Goal: Complete Application Form: Complete application form

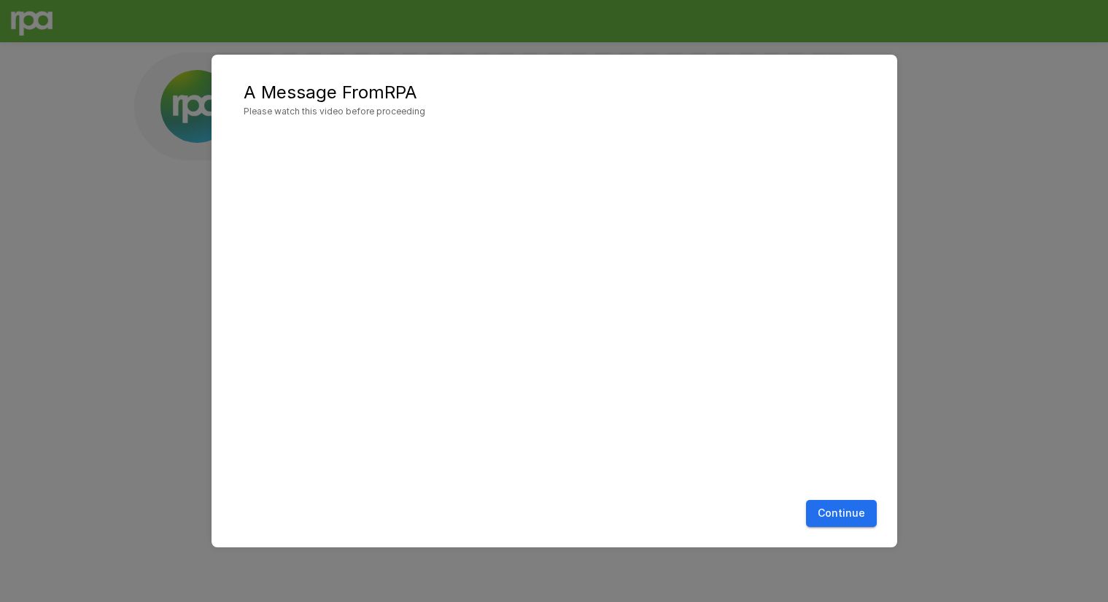
click at [839, 517] on button "Continue" at bounding box center [841, 513] width 71 height 27
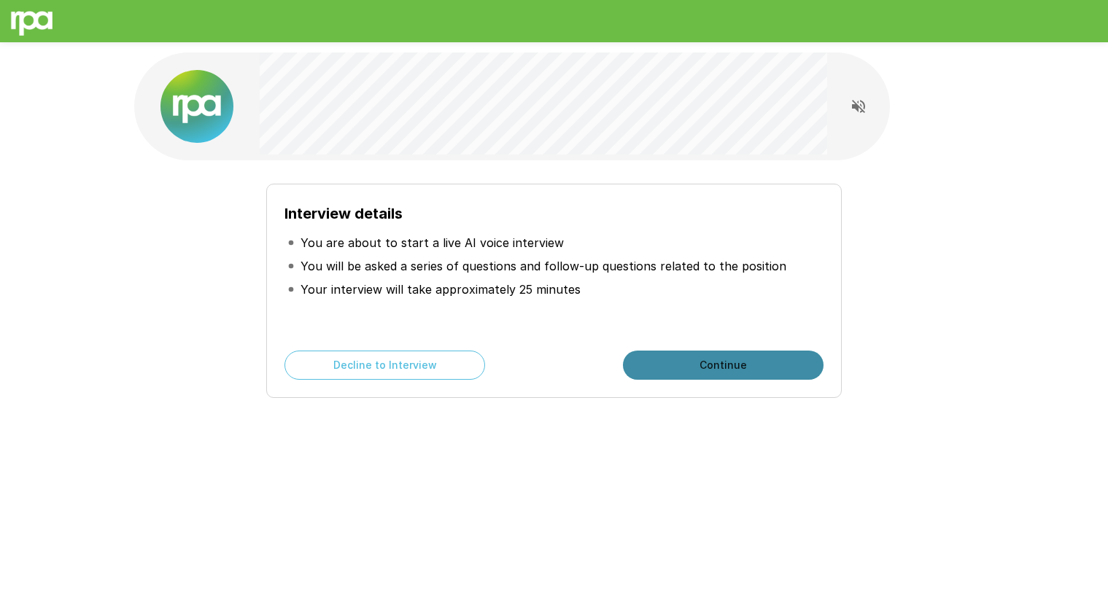
click at [688, 356] on button "Continue" at bounding box center [723, 365] width 201 height 29
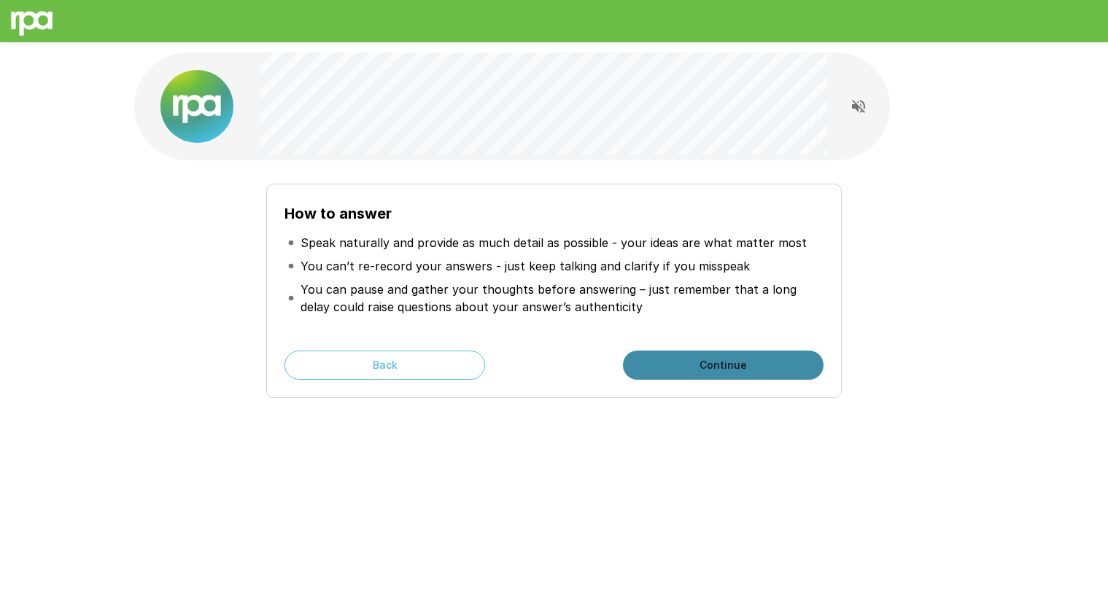
click at [709, 373] on button "Continue" at bounding box center [723, 365] width 201 height 29
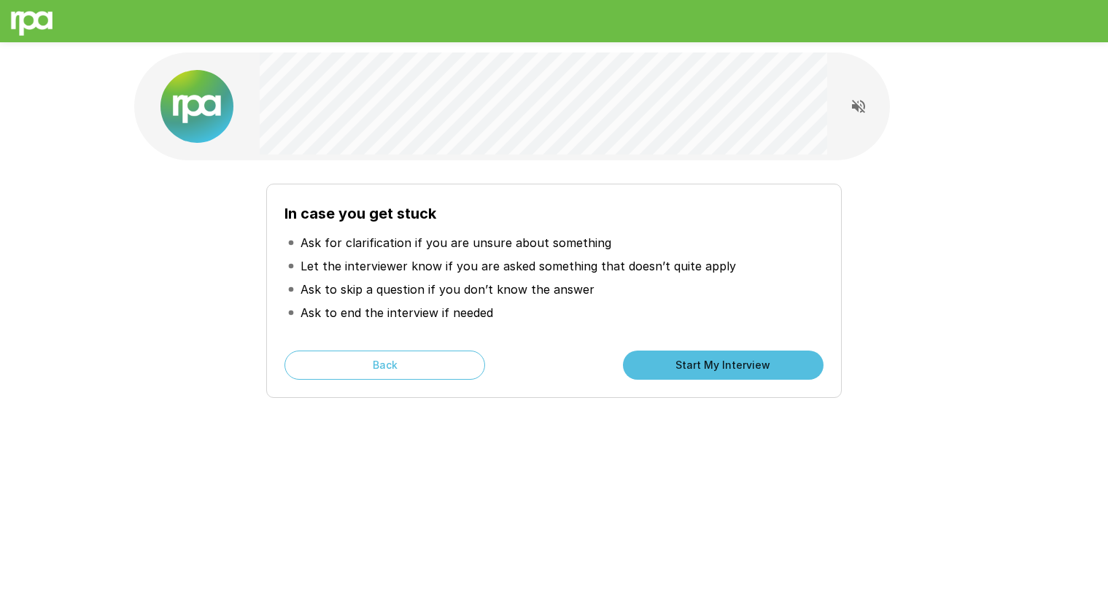
click at [707, 369] on button "Start My Interview" at bounding box center [723, 365] width 201 height 29
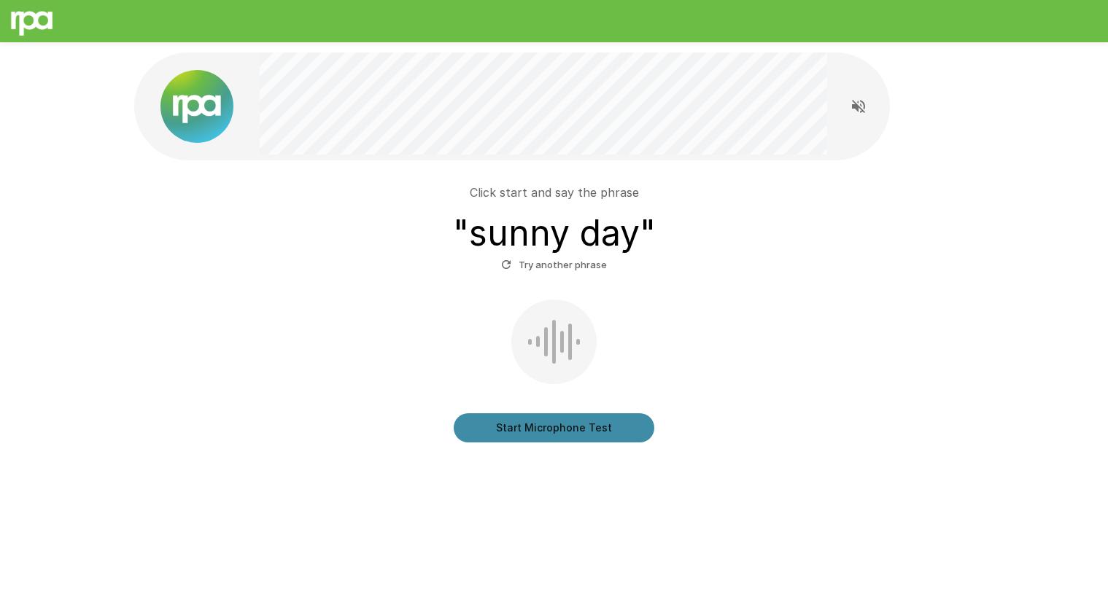
click at [614, 427] on button "Start Microphone Test" at bounding box center [554, 427] width 201 height 29
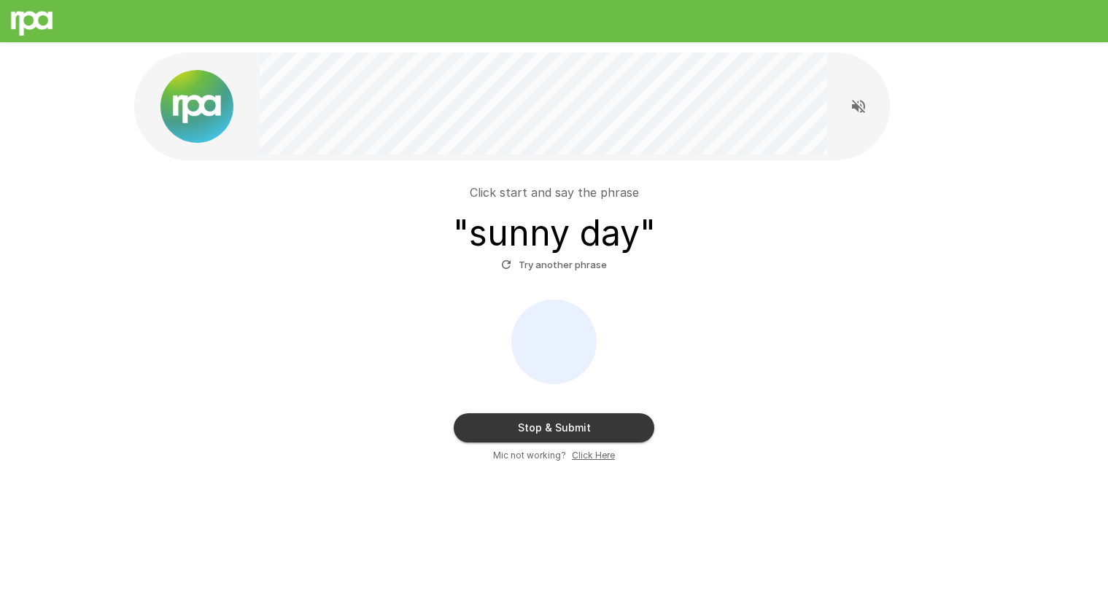
click at [614, 427] on button "Stop & Submit" at bounding box center [554, 427] width 201 height 29
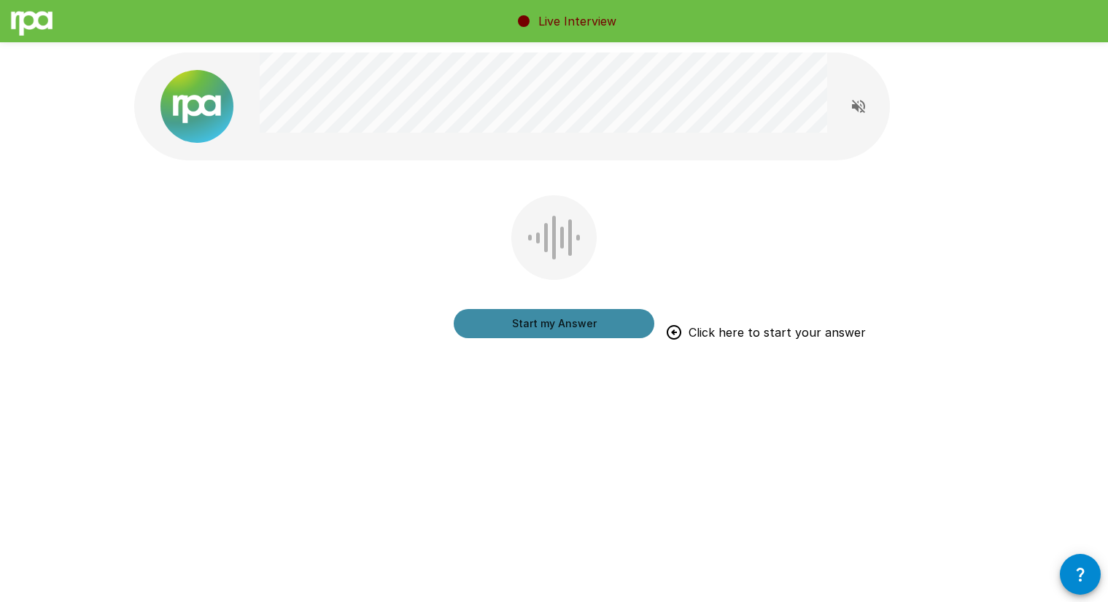
click at [551, 324] on button "Start my Answer" at bounding box center [554, 323] width 201 height 29
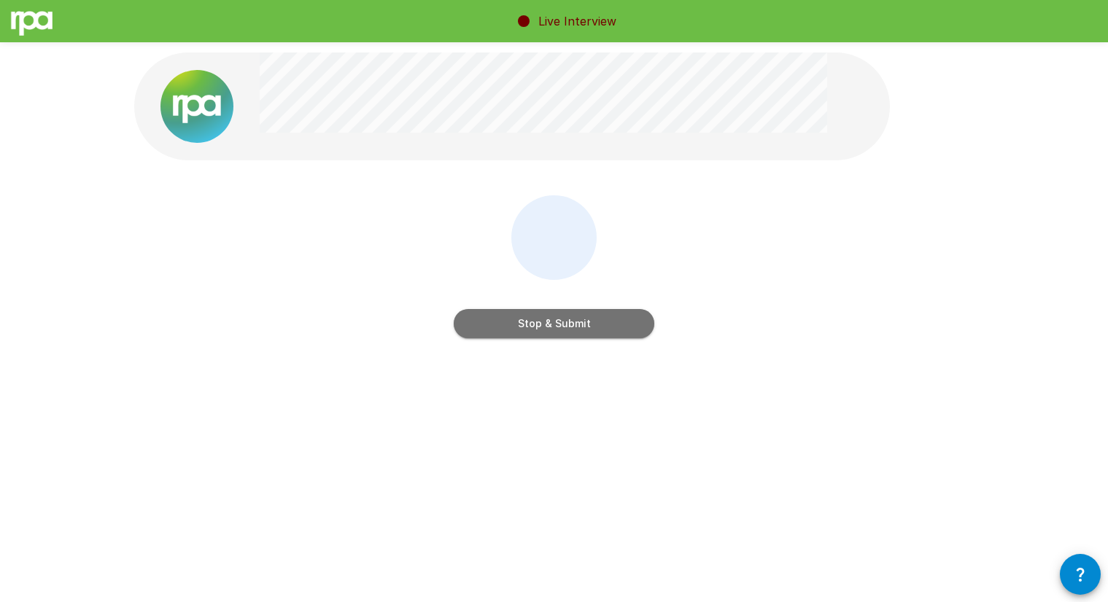
click at [551, 324] on button "Stop & Submit" at bounding box center [554, 323] width 201 height 29
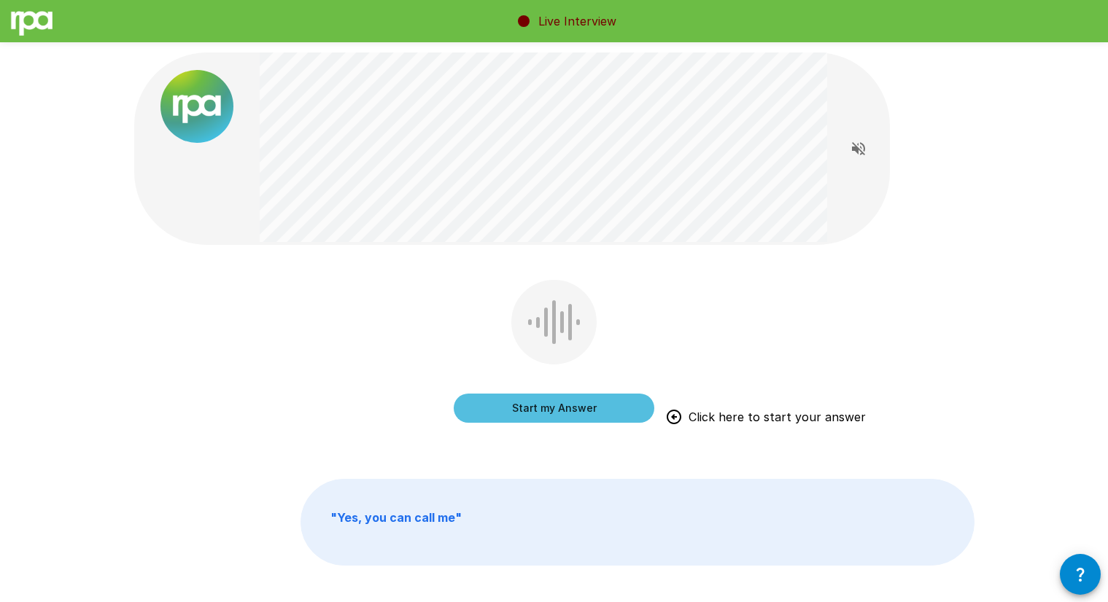
click at [569, 406] on button "Start my Answer" at bounding box center [554, 408] width 201 height 29
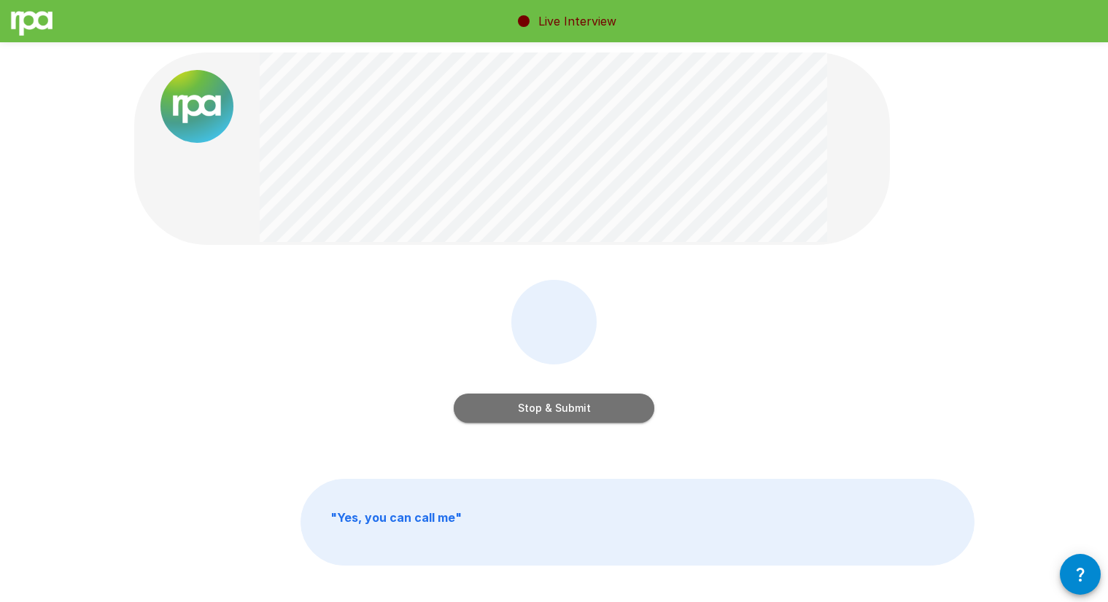
click at [569, 406] on button "Stop & Submit" at bounding box center [554, 408] width 201 height 29
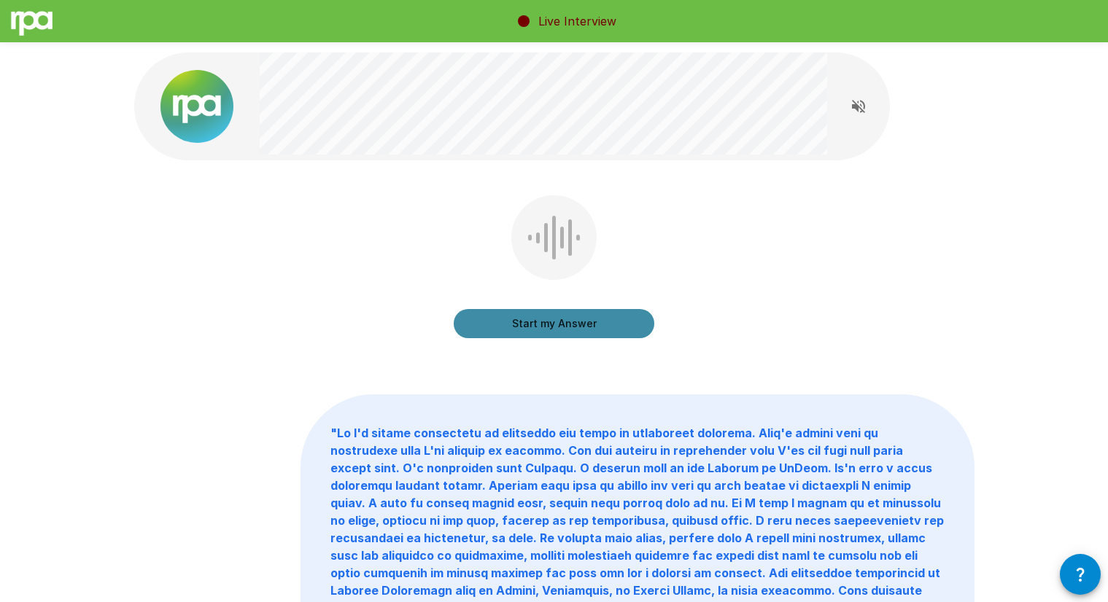
click at [583, 330] on button "Start my Answer" at bounding box center [554, 323] width 201 height 29
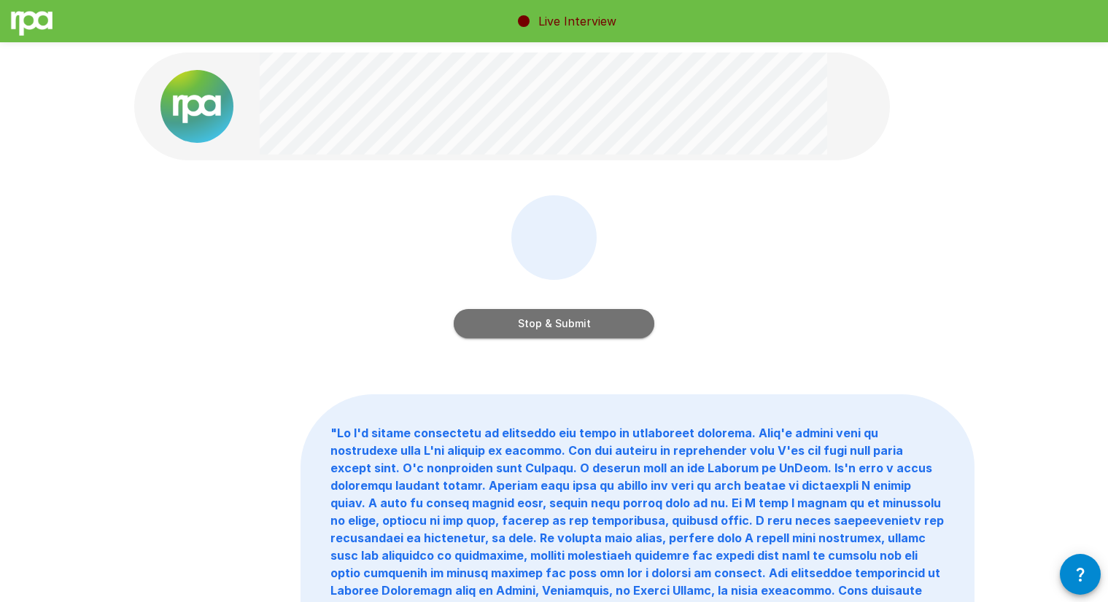
click at [618, 326] on button "Stop & Submit" at bounding box center [554, 323] width 201 height 29
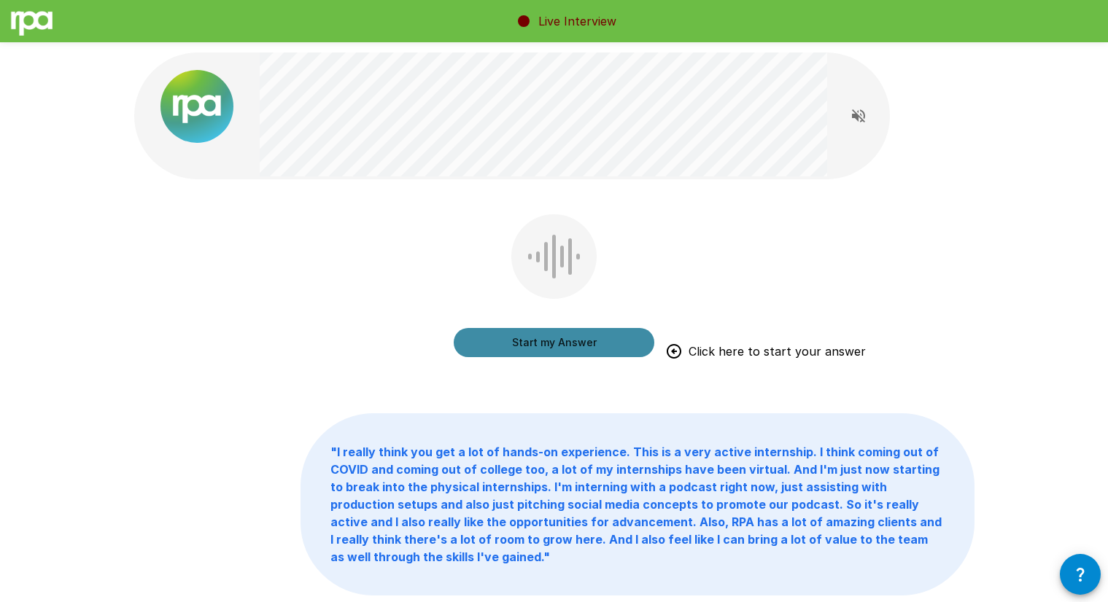
click at [591, 341] on button "Start my Answer" at bounding box center [554, 342] width 201 height 29
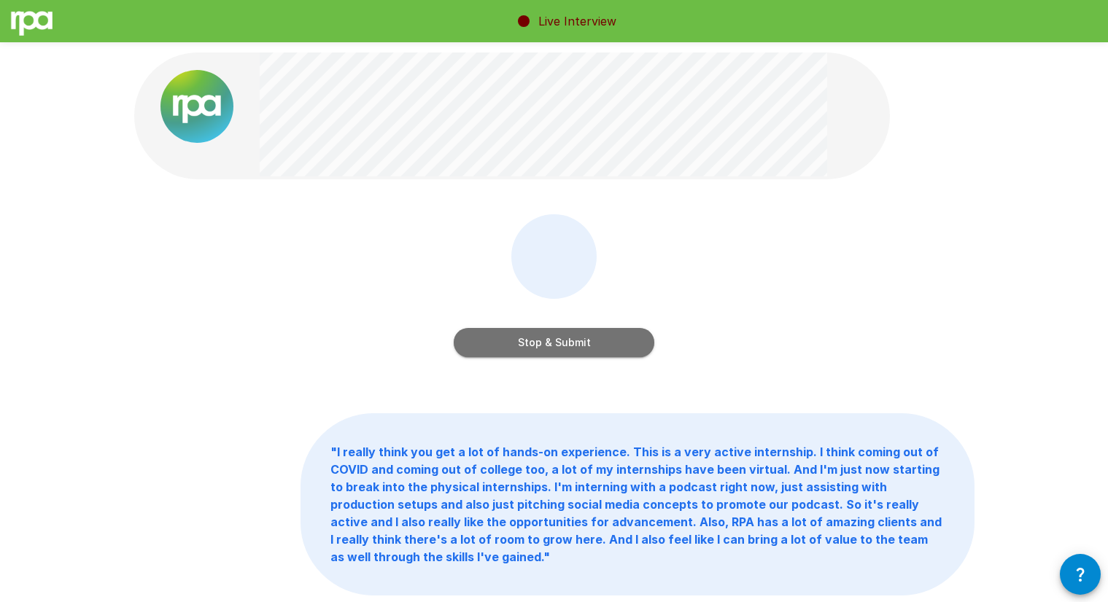
click at [623, 346] on button "Stop & Submit" at bounding box center [554, 342] width 201 height 29
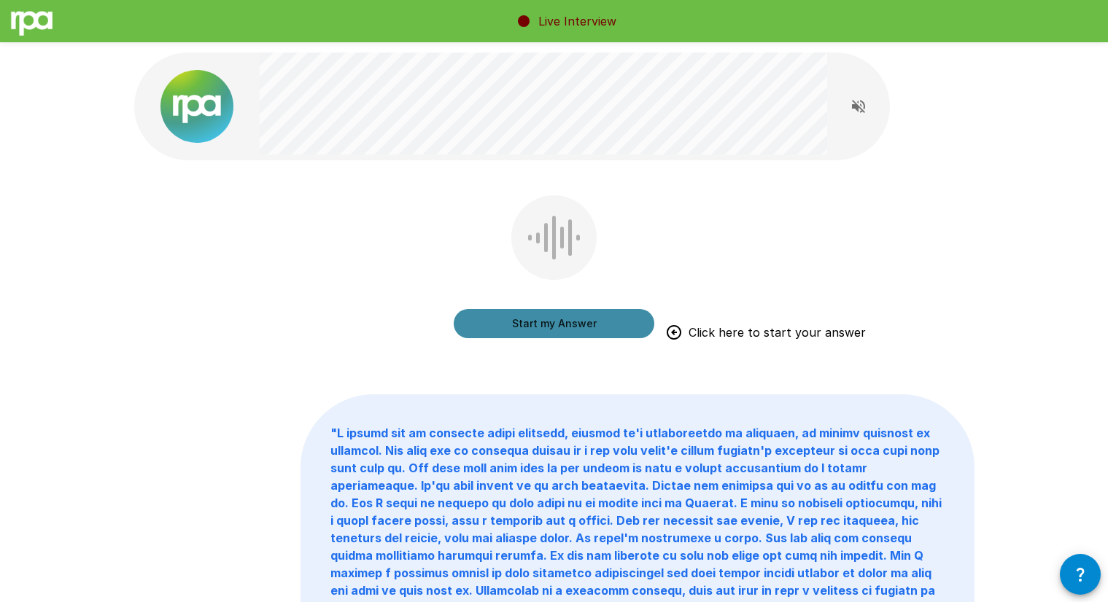
click at [580, 317] on button "Start my Answer" at bounding box center [554, 323] width 201 height 29
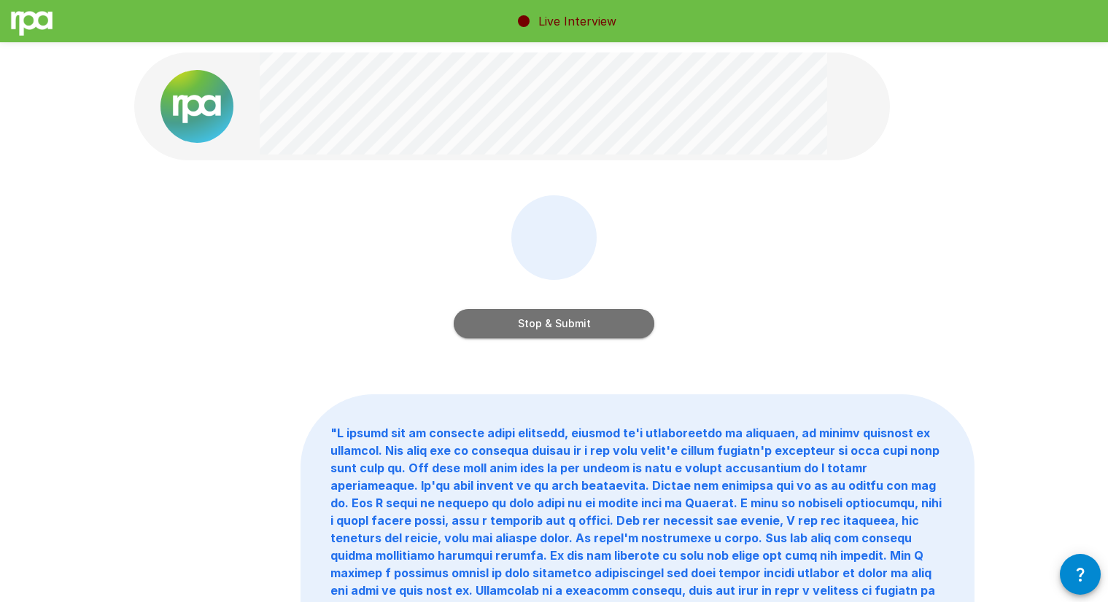
click at [626, 310] on button "Stop & Submit" at bounding box center [554, 323] width 201 height 29
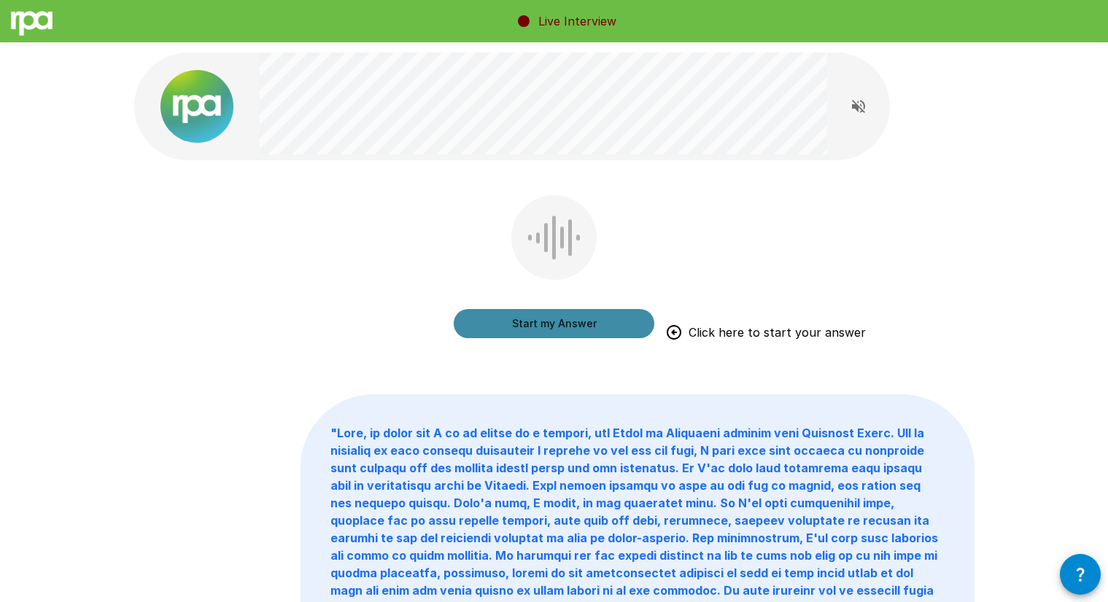
click at [615, 327] on button "Start my Answer" at bounding box center [554, 323] width 201 height 29
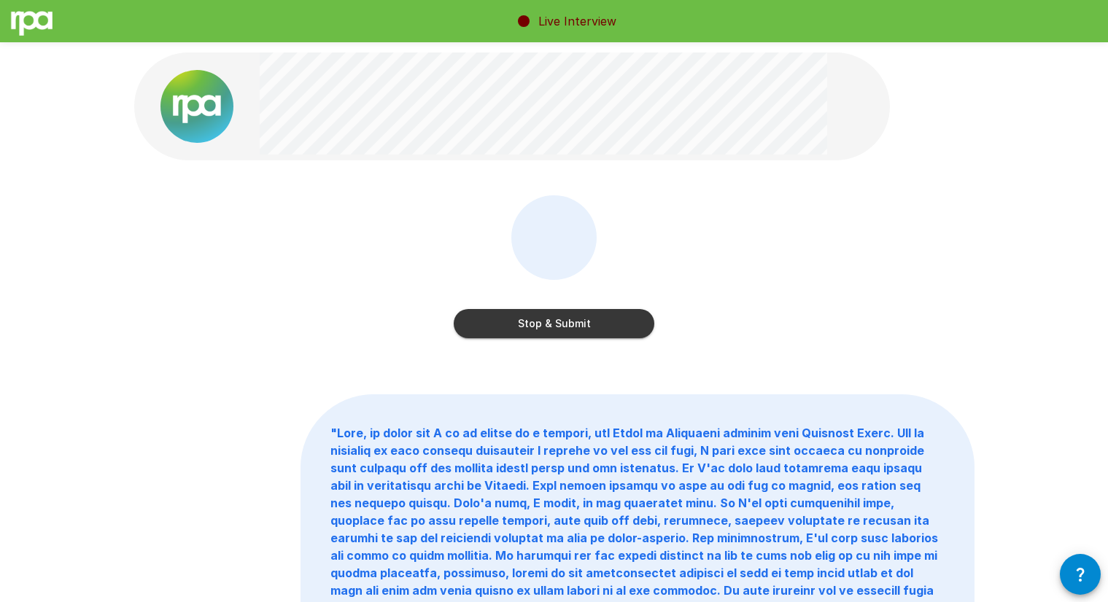
click at [639, 333] on button "Stop & Submit" at bounding box center [554, 323] width 201 height 29
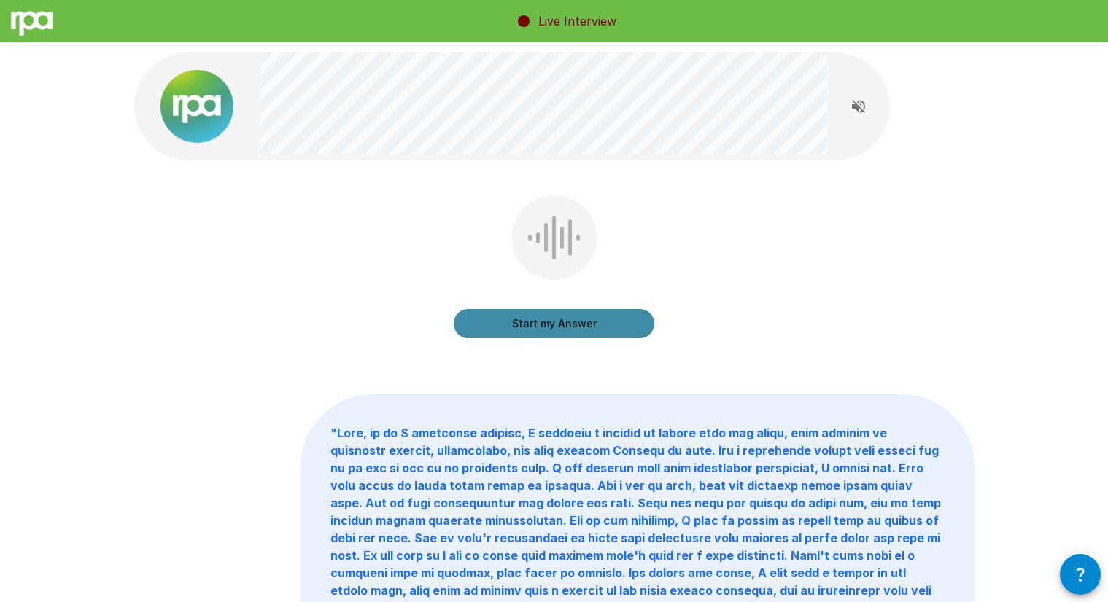
click at [608, 321] on button "Start my Answer" at bounding box center [554, 323] width 201 height 29
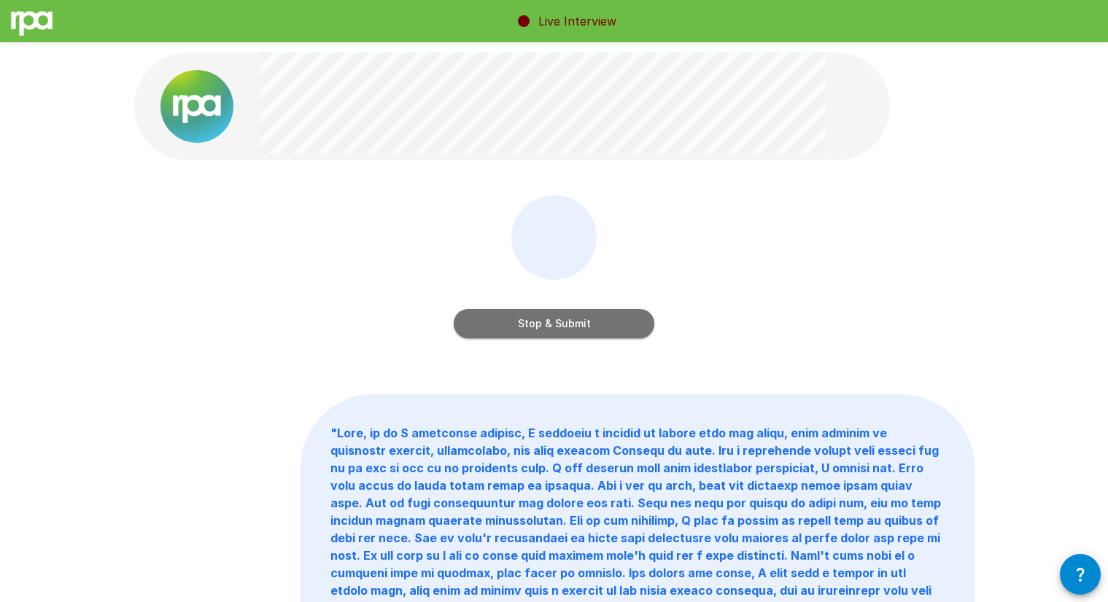
click at [632, 334] on button "Stop & Submit" at bounding box center [554, 323] width 201 height 29
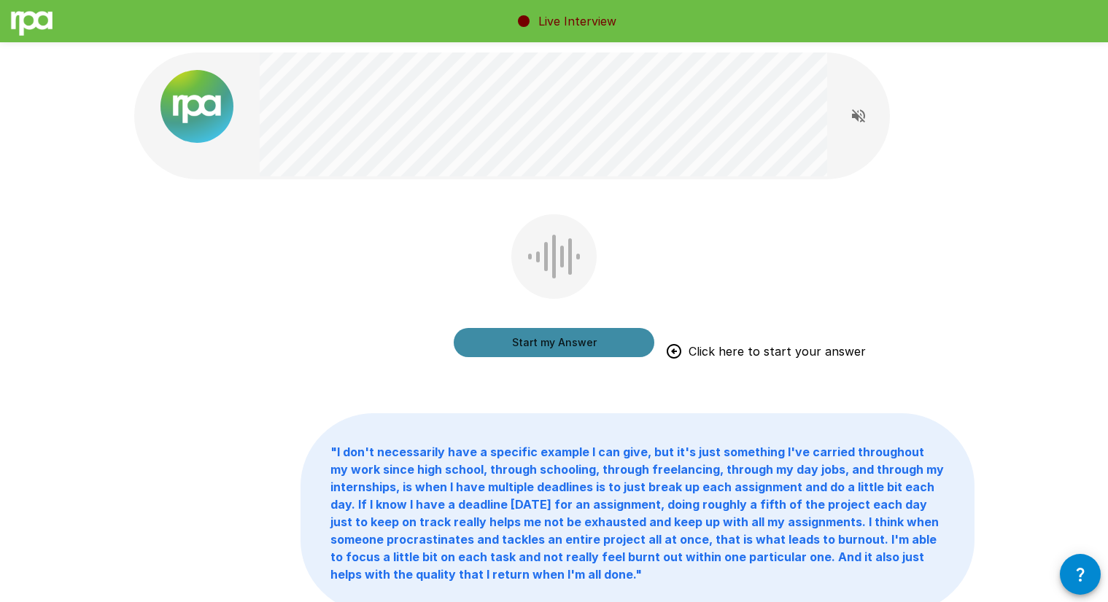
click at [631, 333] on button "Start my Answer" at bounding box center [554, 342] width 201 height 29
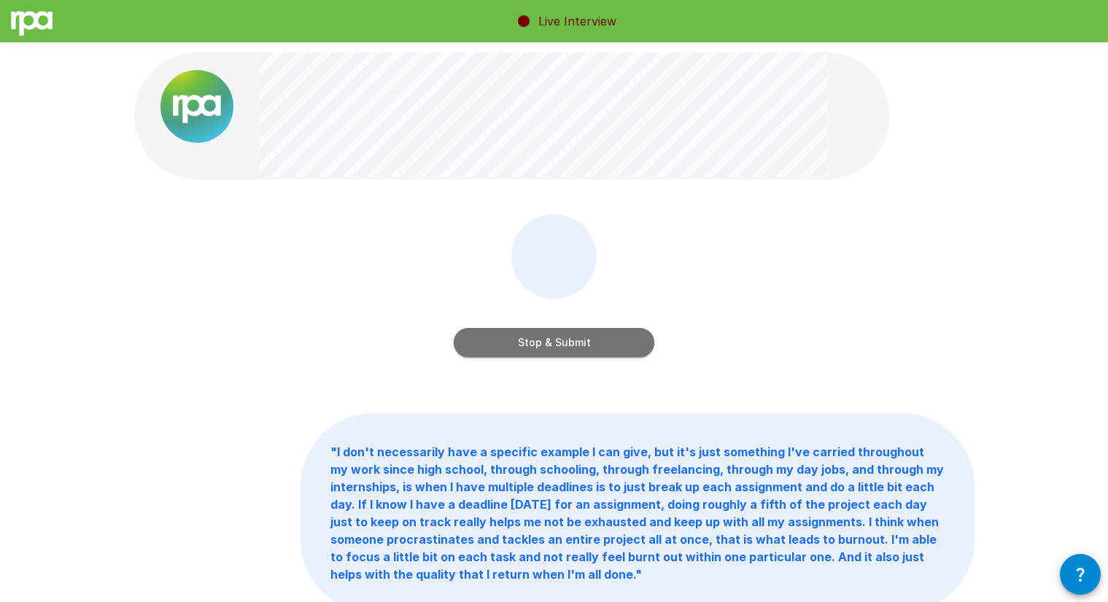
click at [617, 348] on button "Stop & Submit" at bounding box center [554, 342] width 201 height 29
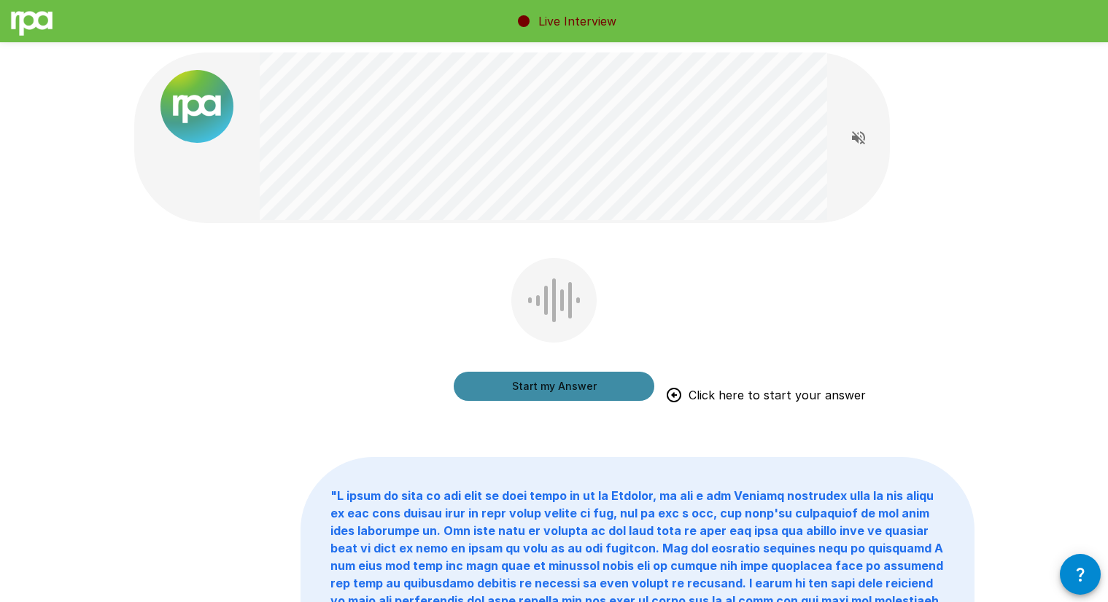
click at [638, 382] on button "Start my Answer" at bounding box center [554, 386] width 201 height 29
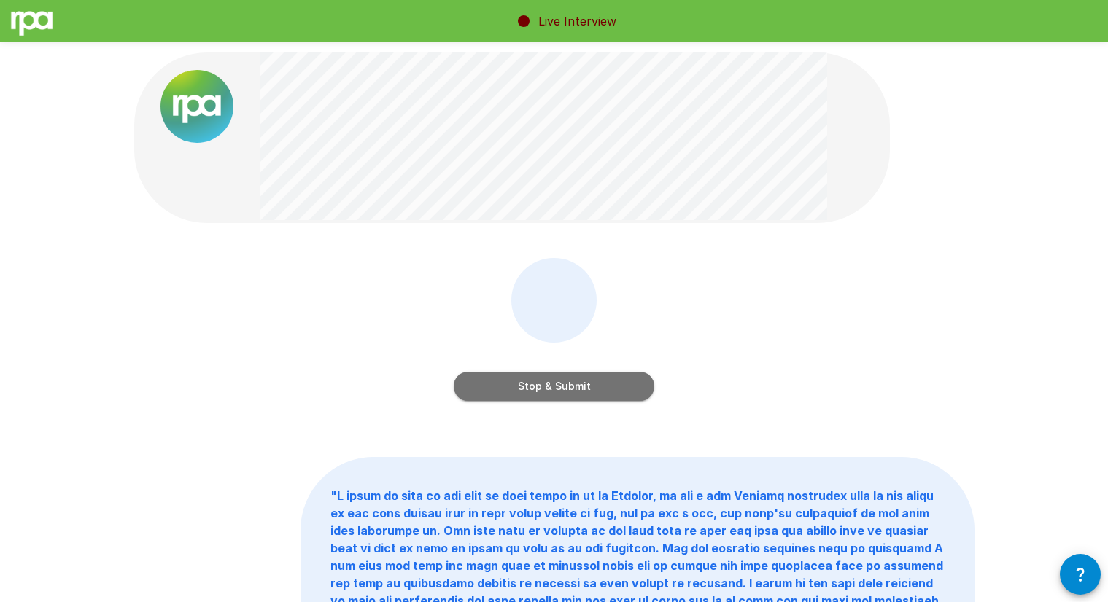
click at [608, 392] on button "Stop & Submit" at bounding box center [554, 386] width 201 height 29
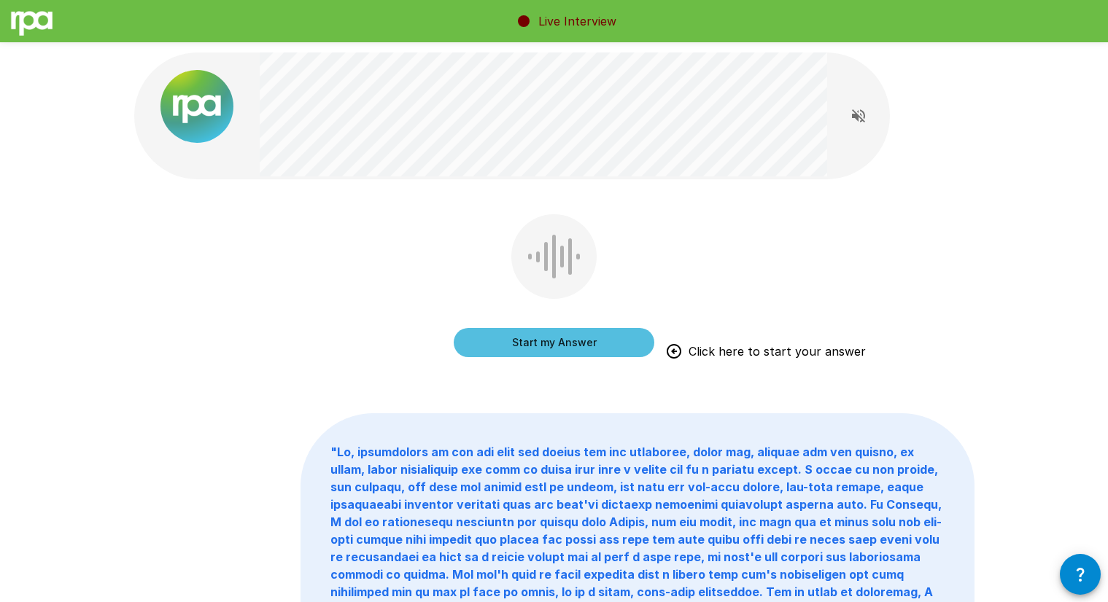
click at [559, 345] on button "Start my Answer" at bounding box center [554, 342] width 201 height 29
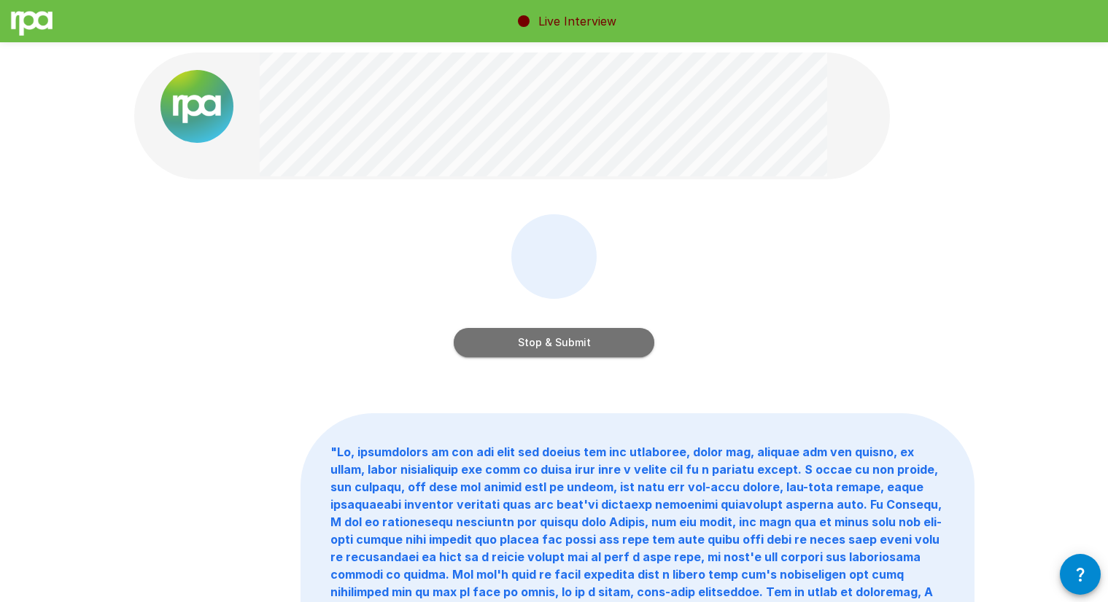
click at [592, 339] on button "Stop & Submit" at bounding box center [554, 342] width 201 height 29
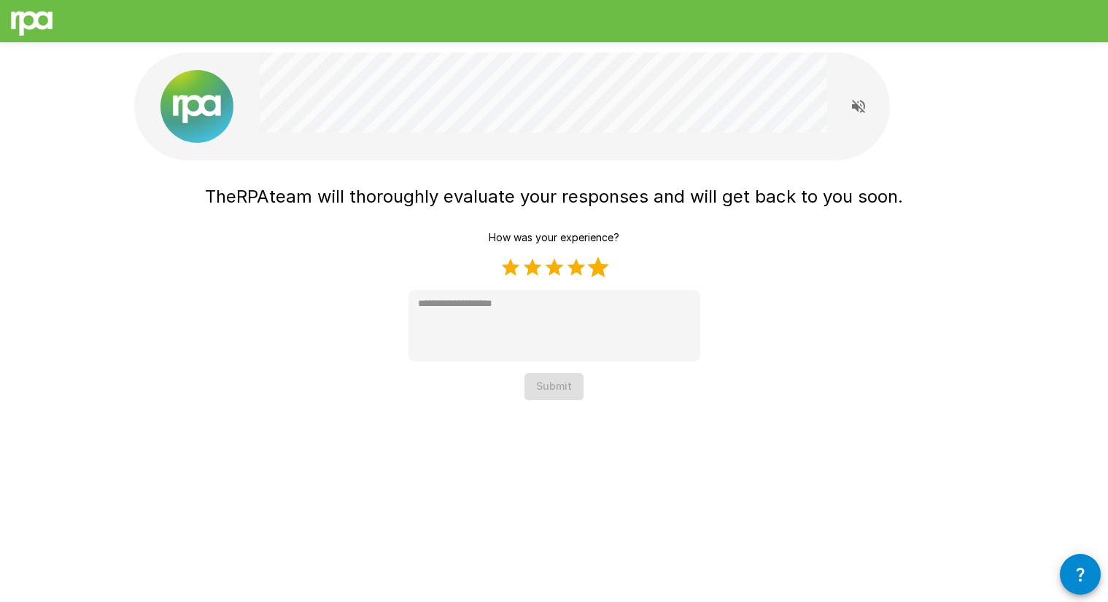
click at [595, 265] on label "5 Stars" at bounding box center [598, 268] width 22 height 22
type textarea "*"
click at [560, 385] on button "Submit" at bounding box center [553, 386] width 59 height 27
